Goal: Information Seeking & Learning: Learn about a topic

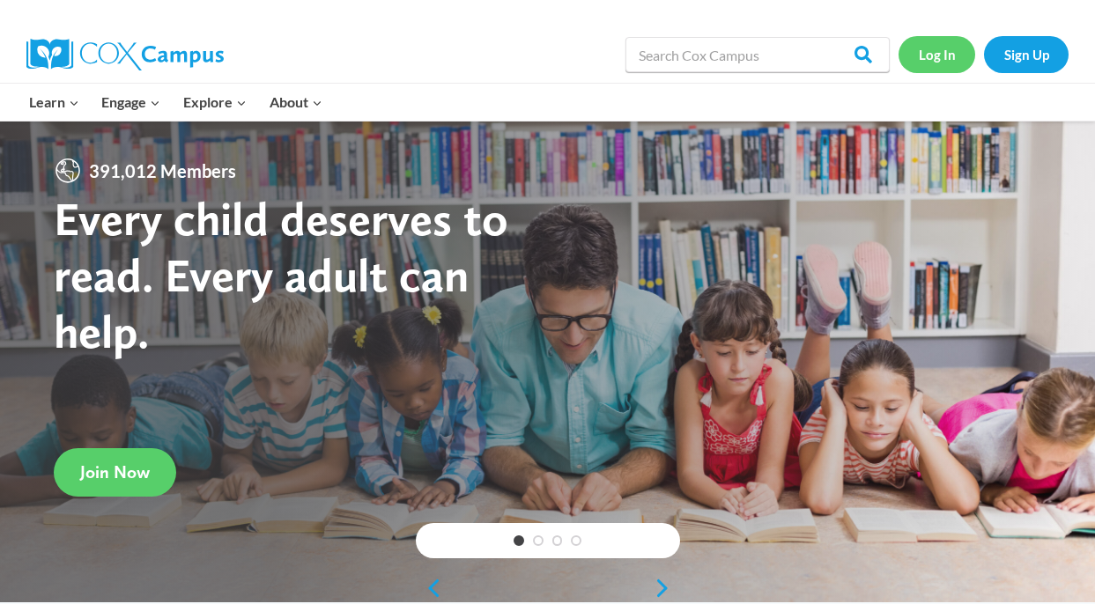
click at [953, 69] on link "Log In" at bounding box center [936, 54] width 77 height 36
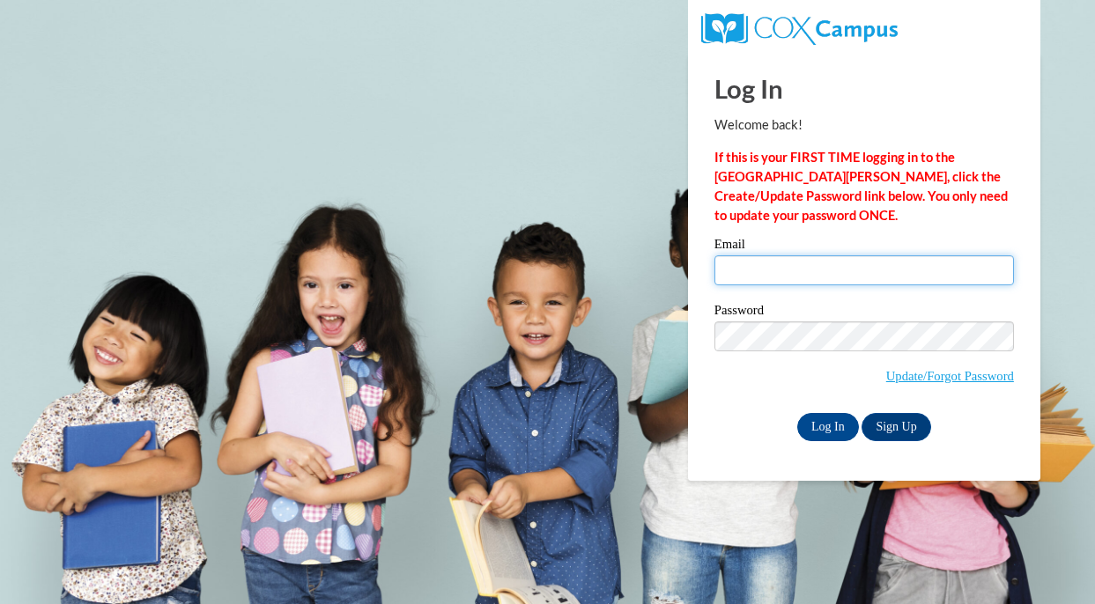
click at [755, 280] on input "Email" at bounding box center [863, 270] width 299 height 30
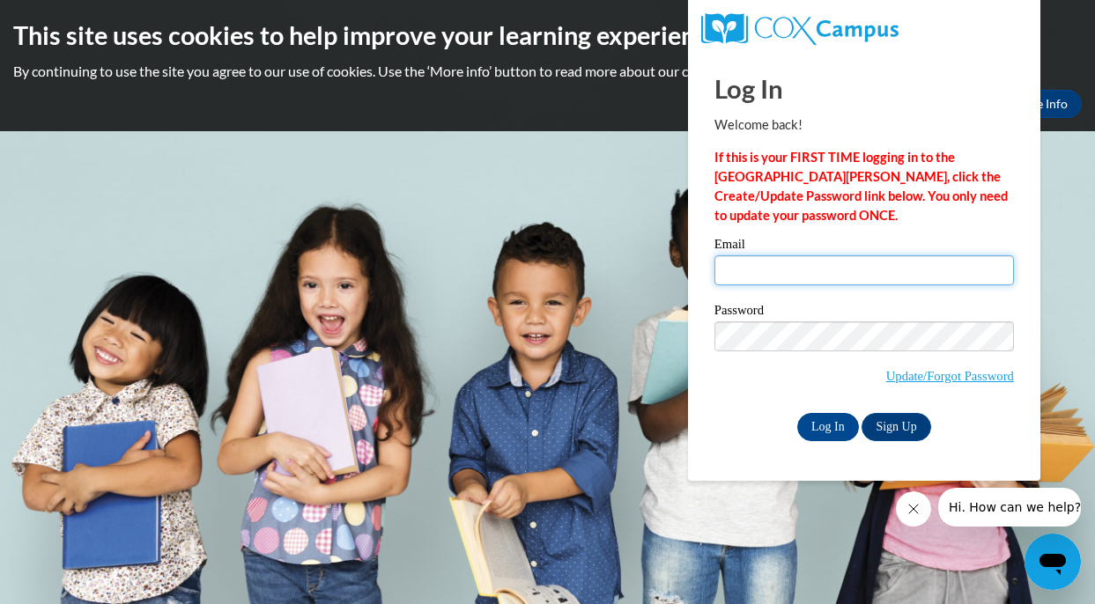
type input "agensrick@mtsd.k12.wi.us"
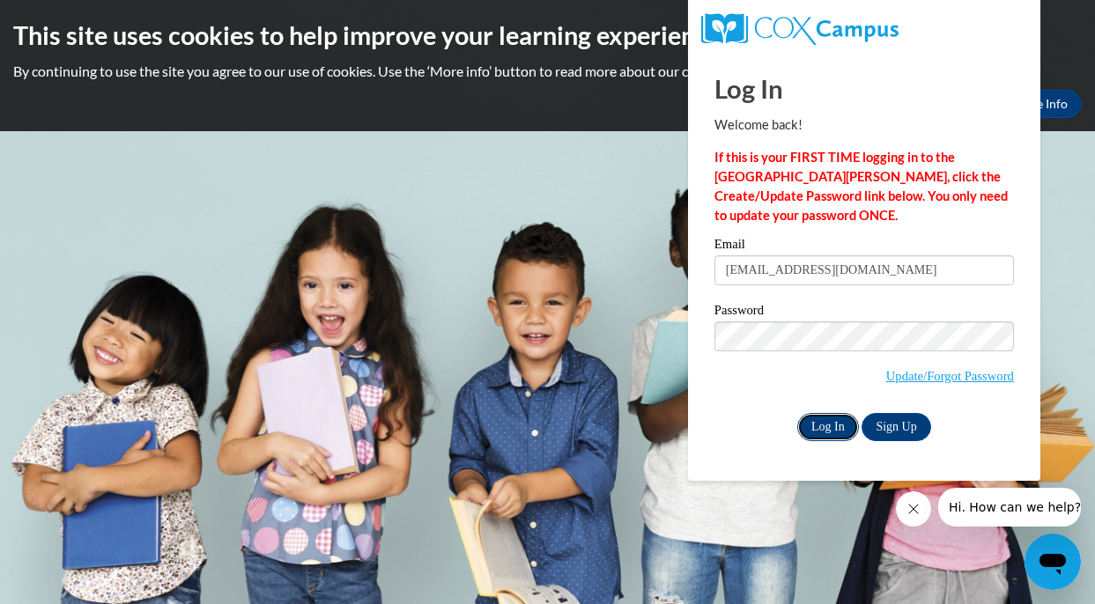
click at [816, 428] on input "Log In" at bounding box center [828, 427] width 62 height 28
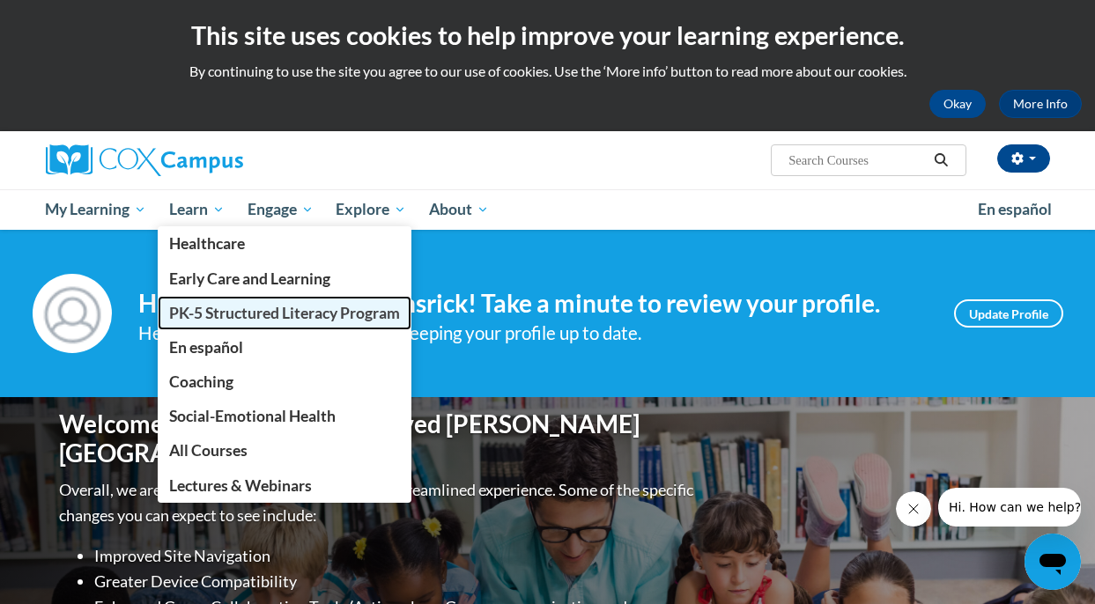
click at [230, 311] on span "PK-5 Structured Literacy Program" at bounding box center [284, 313] width 231 height 18
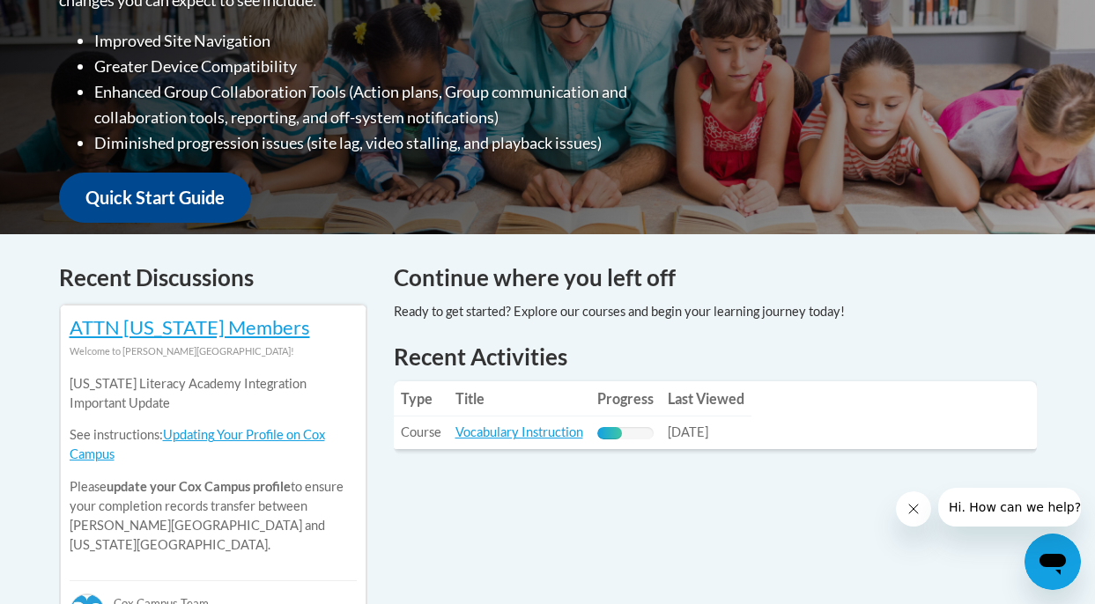
scroll to position [772, 0]
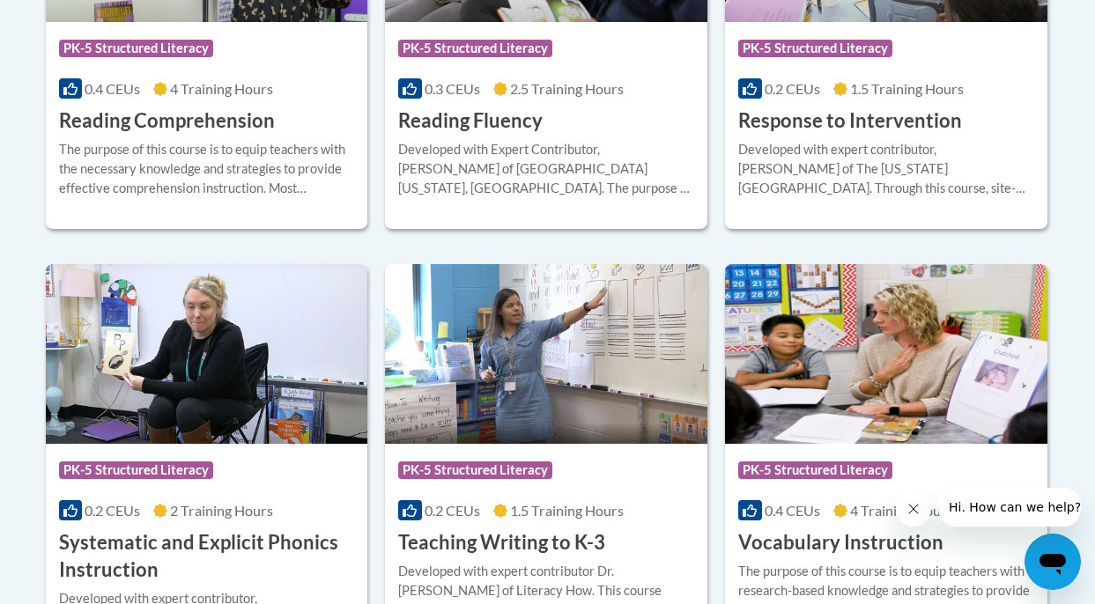
scroll to position [2046, 0]
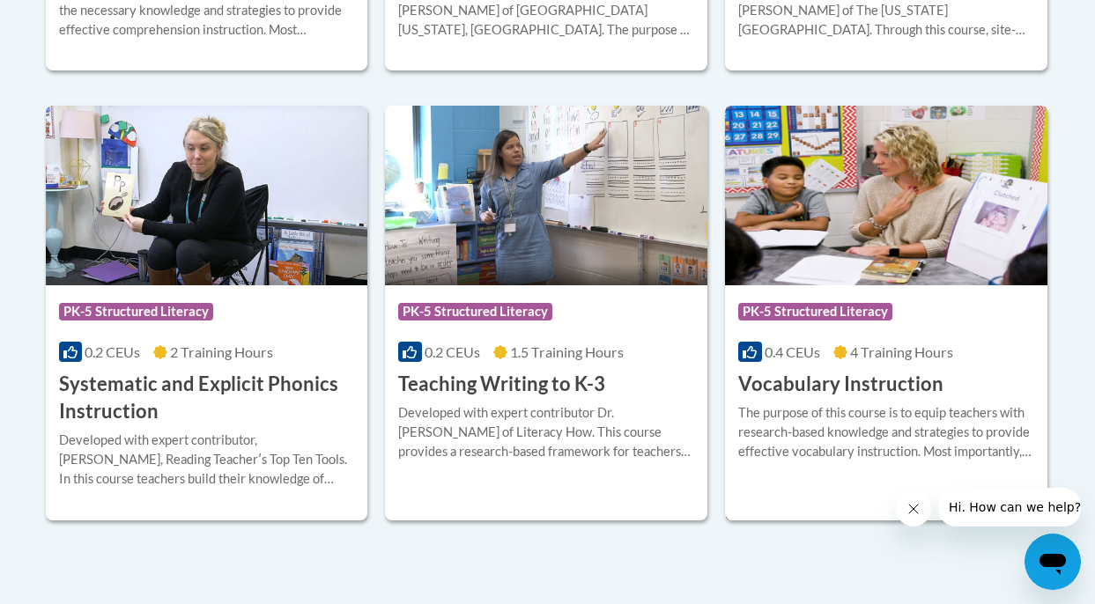
click at [899, 357] on span "4 Training Hours" at bounding box center [901, 351] width 103 height 17
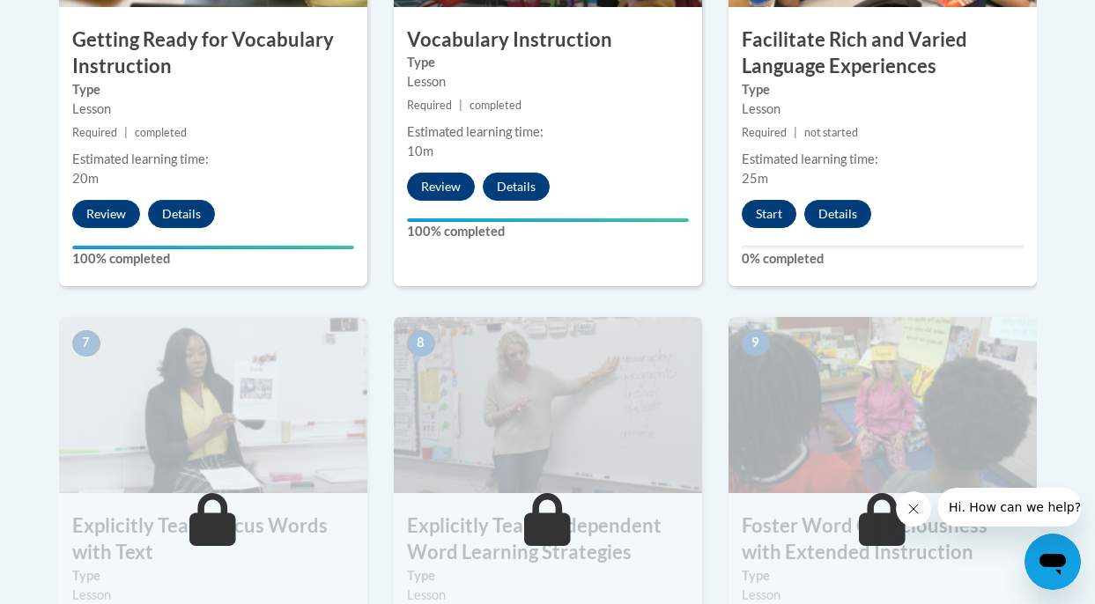
scroll to position [1274, 0]
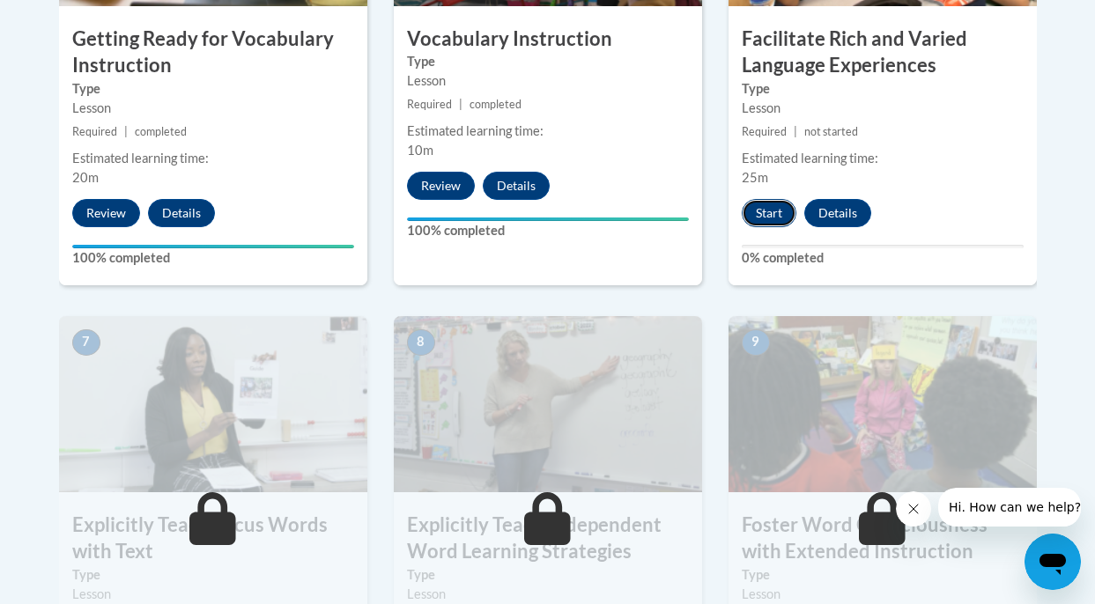
click at [772, 215] on button "Start" at bounding box center [769, 213] width 55 height 28
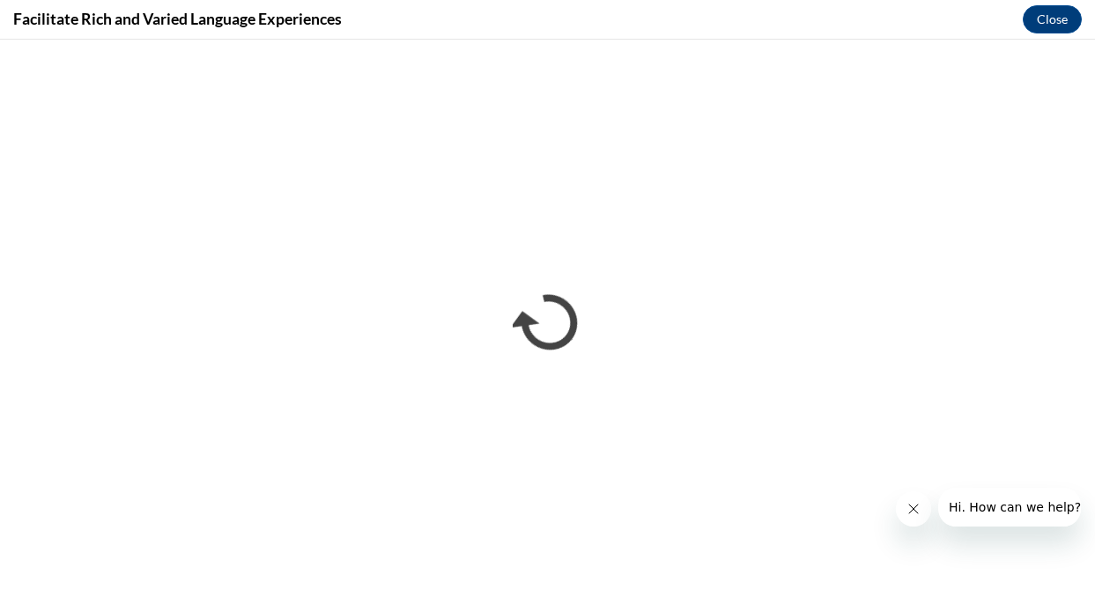
scroll to position [0, 0]
click at [914, 513] on icon "Close message from company" at bounding box center [913, 509] width 14 height 14
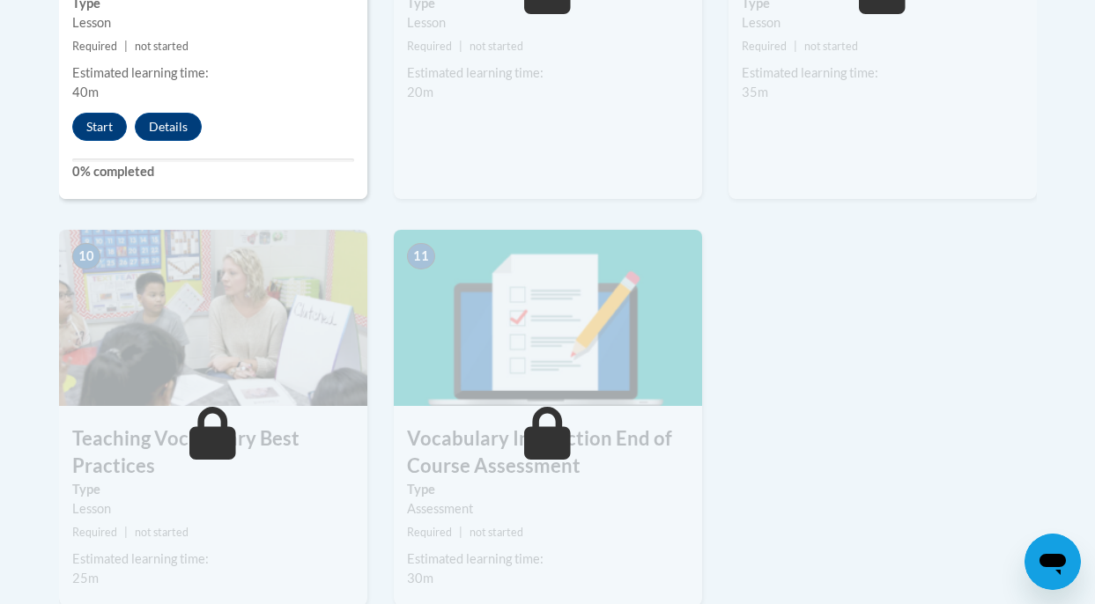
scroll to position [1847, 0]
click at [109, 122] on button "Start" at bounding box center [99, 126] width 55 height 28
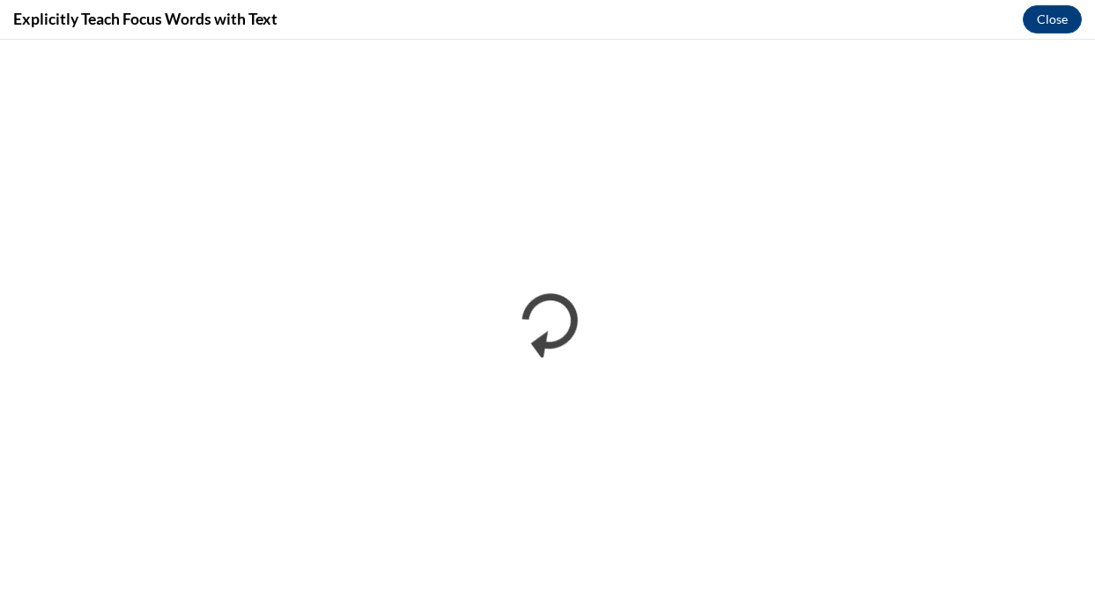
scroll to position [0, 0]
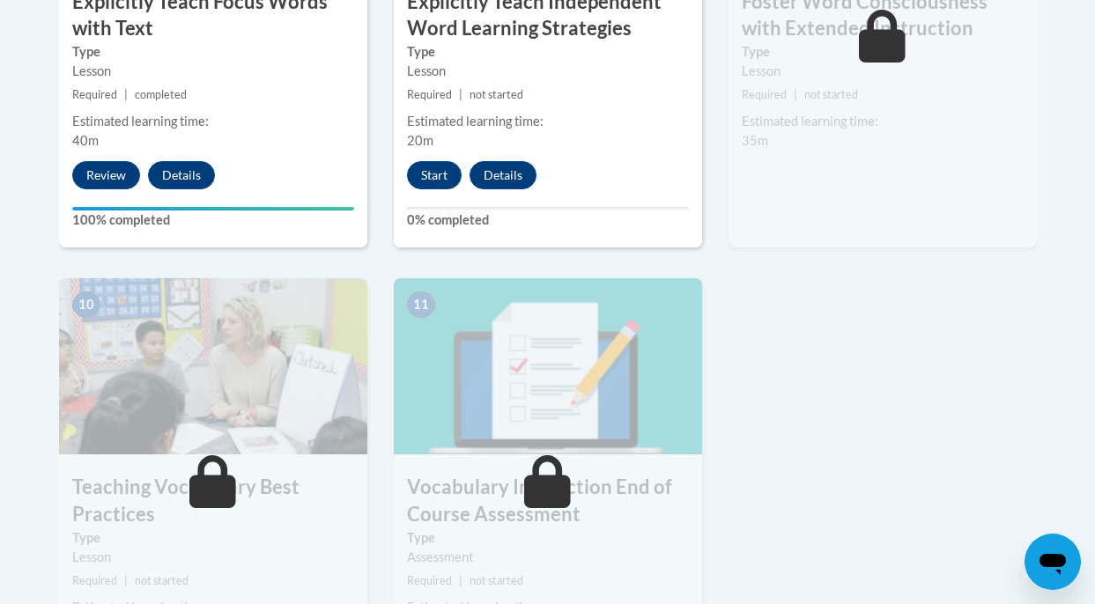
scroll to position [1717, 0]
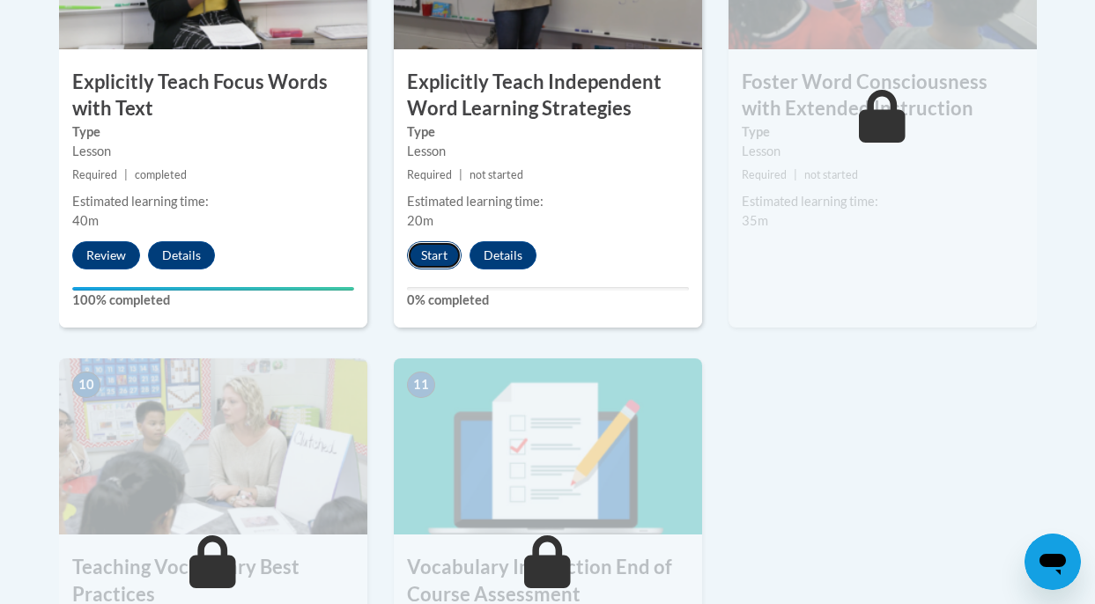
click at [438, 256] on button "Start" at bounding box center [434, 255] width 55 height 28
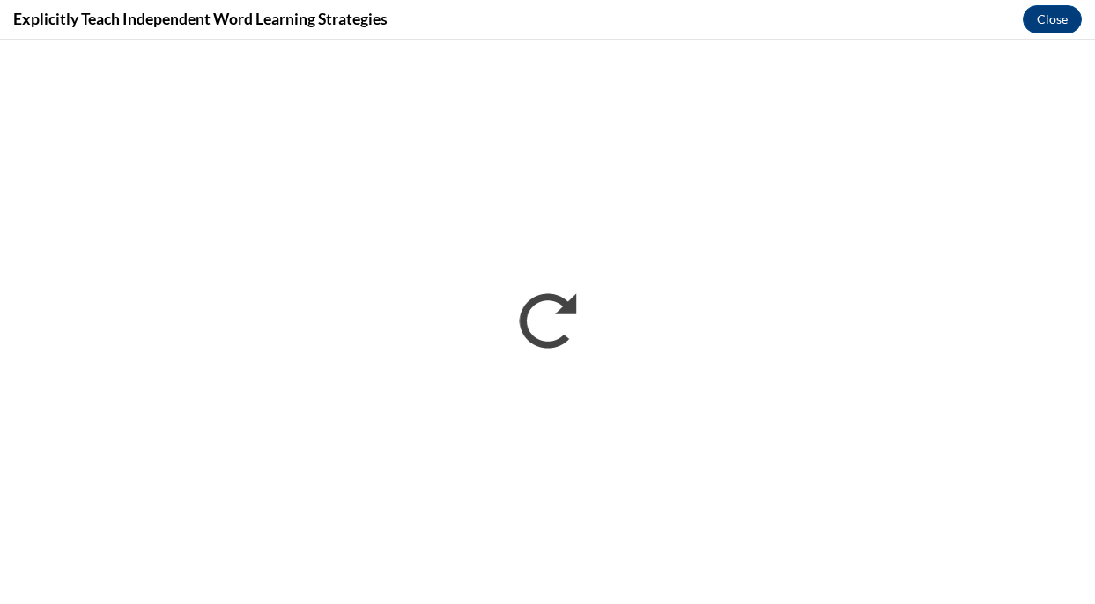
scroll to position [0, 0]
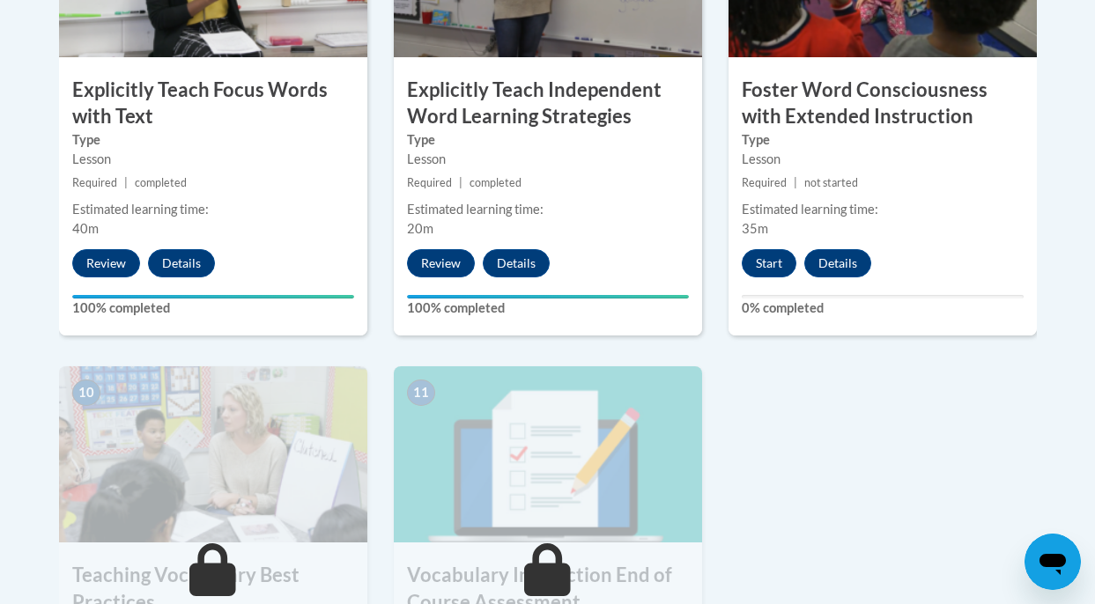
scroll to position [1710, 0]
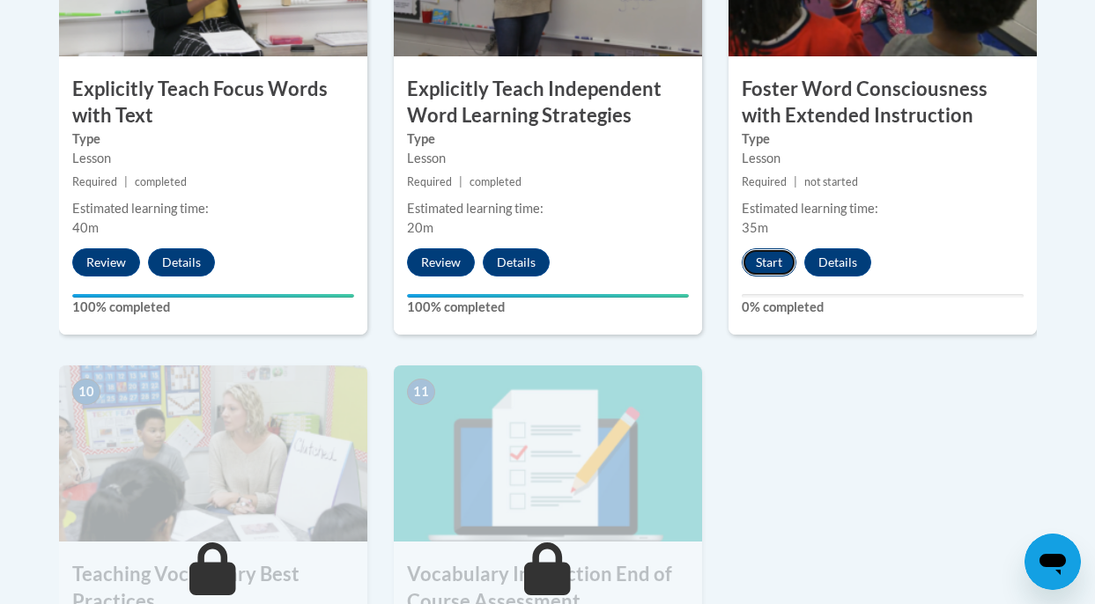
click at [775, 262] on button "Start" at bounding box center [769, 262] width 55 height 28
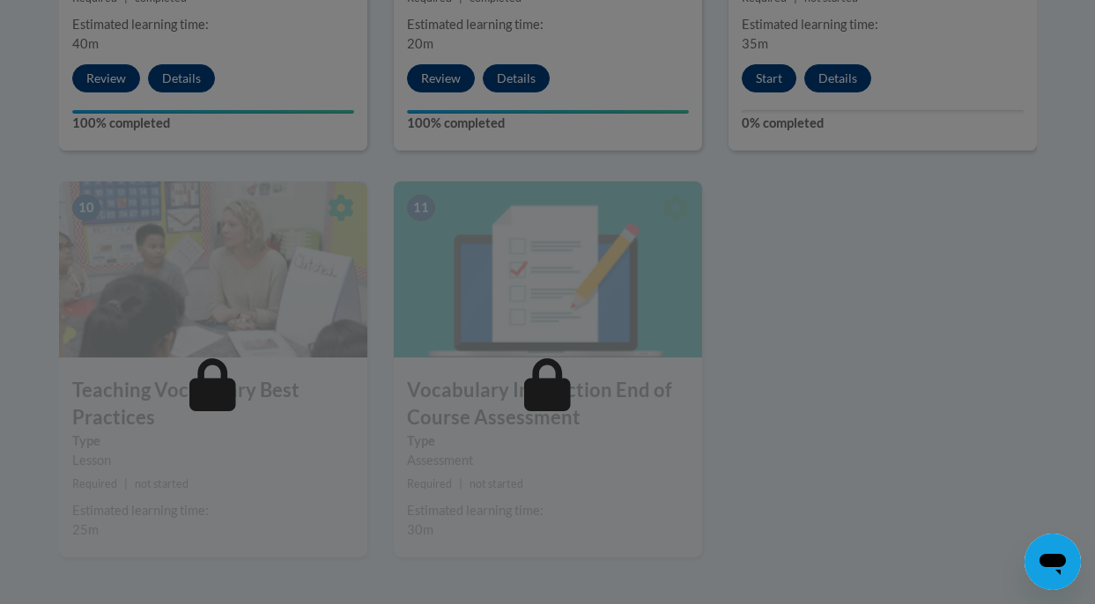
scroll to position [1896, 0]
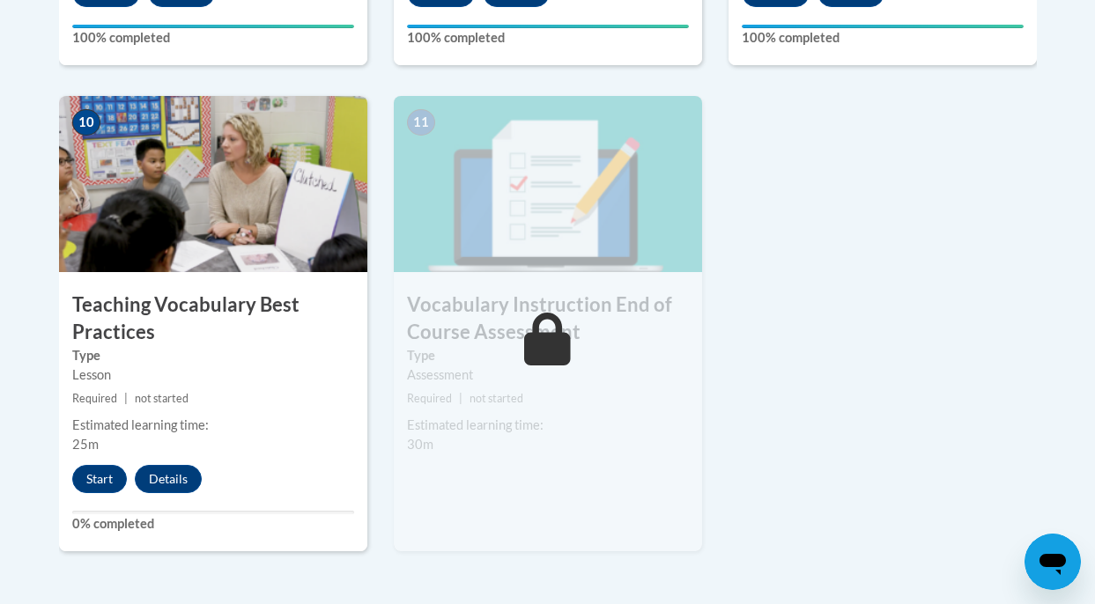
scroll to position [2114, 0]
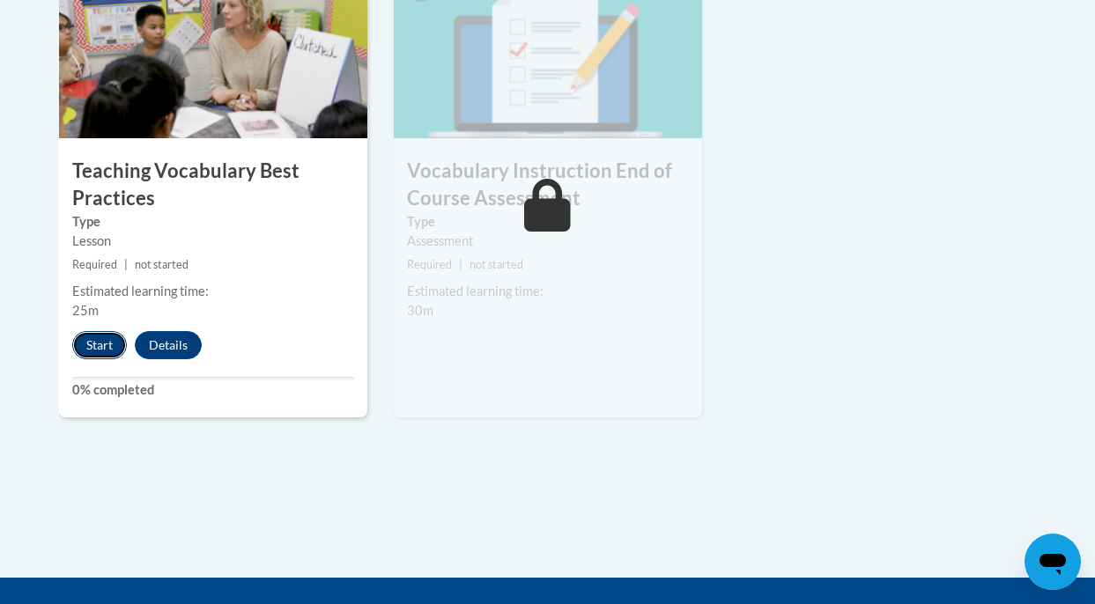
click at [92, 344] on button "Start" at bounding box center [99, 345] width 55 height 28
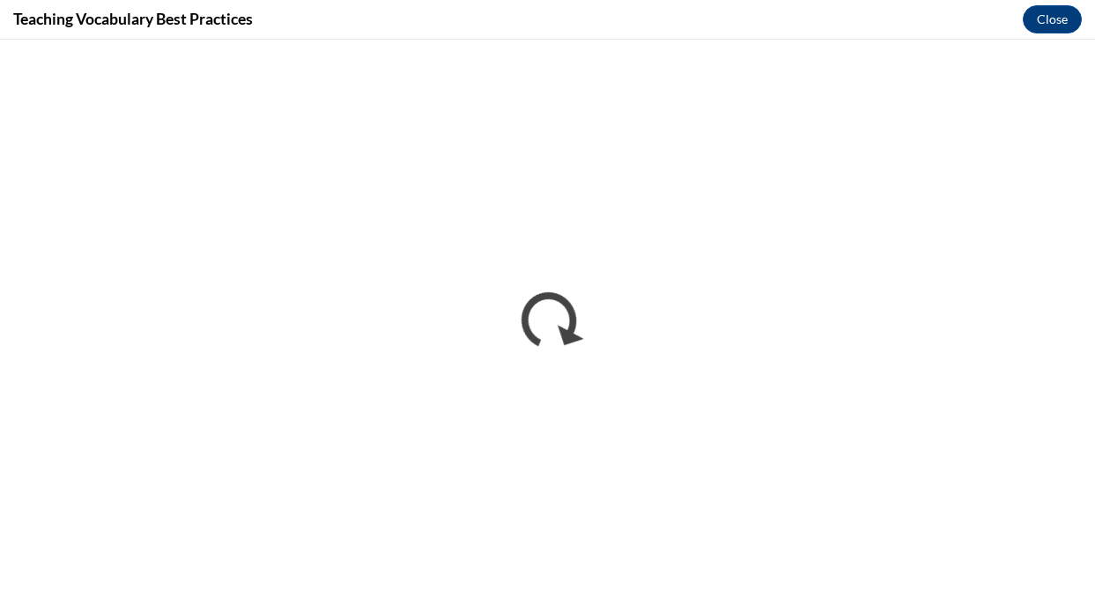
scroll to position [0, 0]
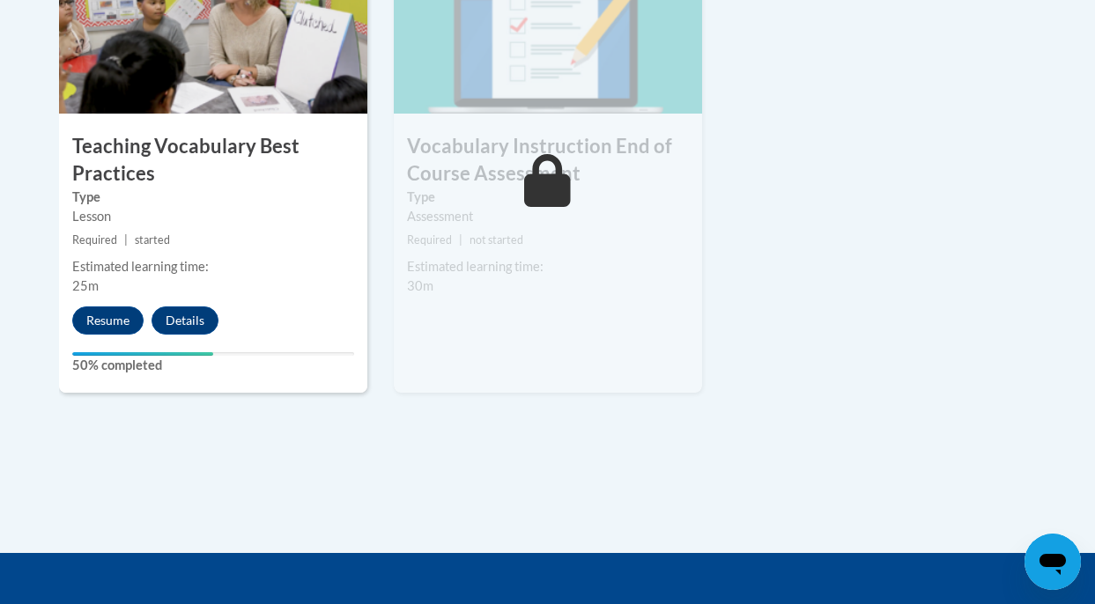
click at [521, 127] on div "11 Vocabulary Instruction End of Course Assessment Type Assessment Required | n…" at bounding box center [548, 164] width 308 height 455
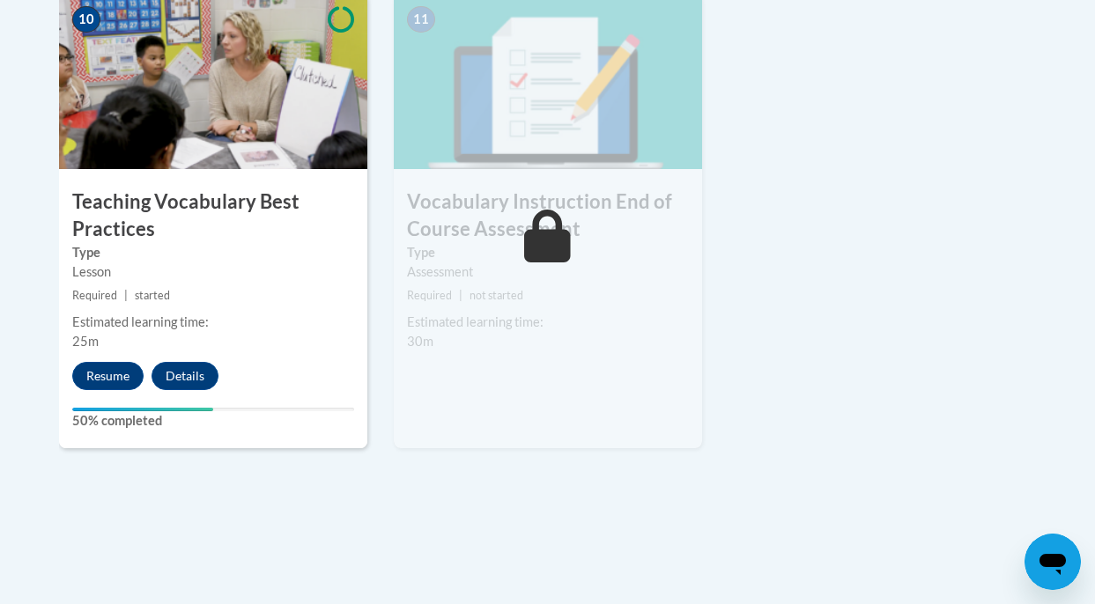
scroll to position [2076, 0]
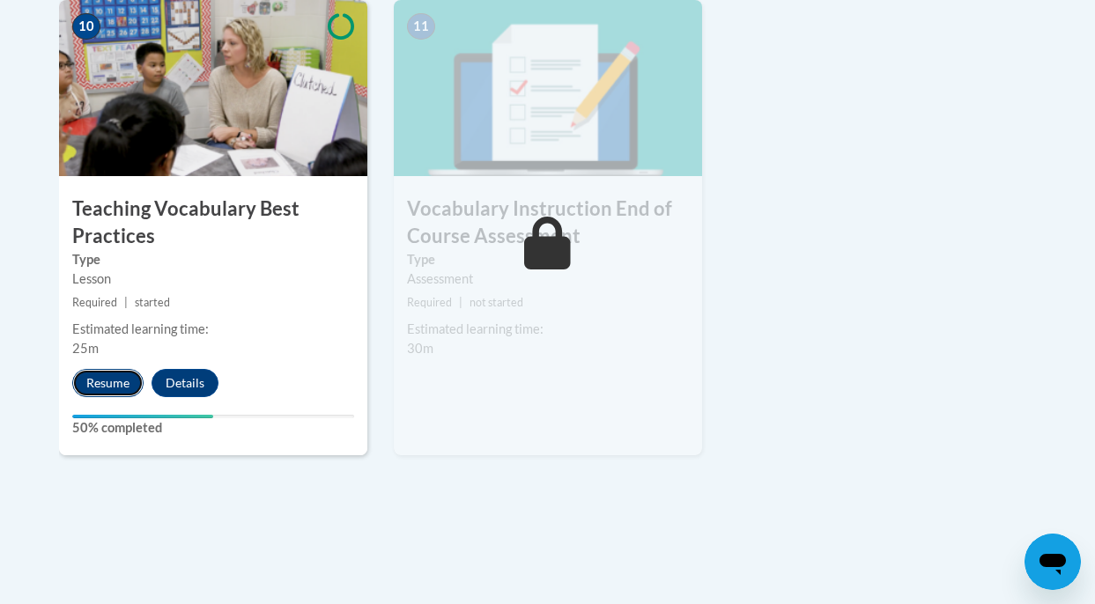
click at [95, 382] on button "Resume" at bounding box center [107, 383] width 71 height 28
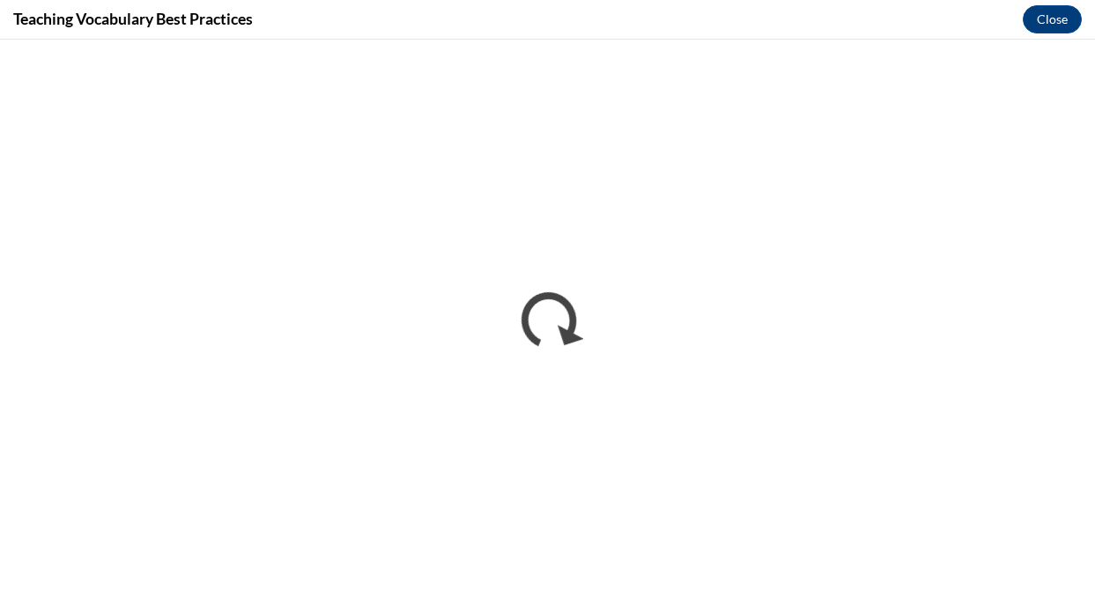
scroll to position [0, 0]
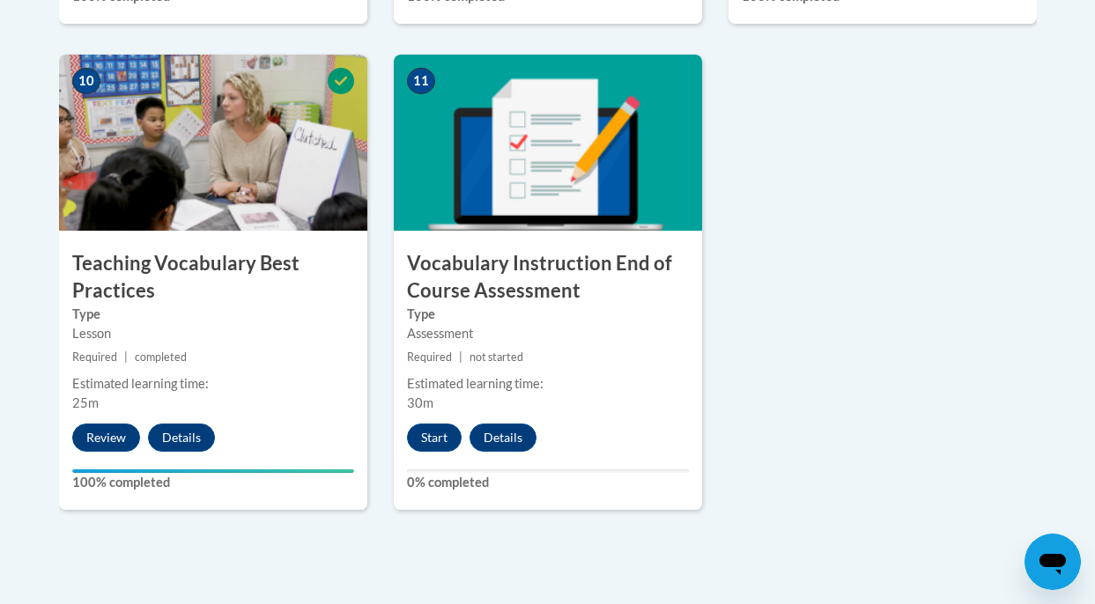
scroll to position [2038, 0]
